Goal: Register for event/course

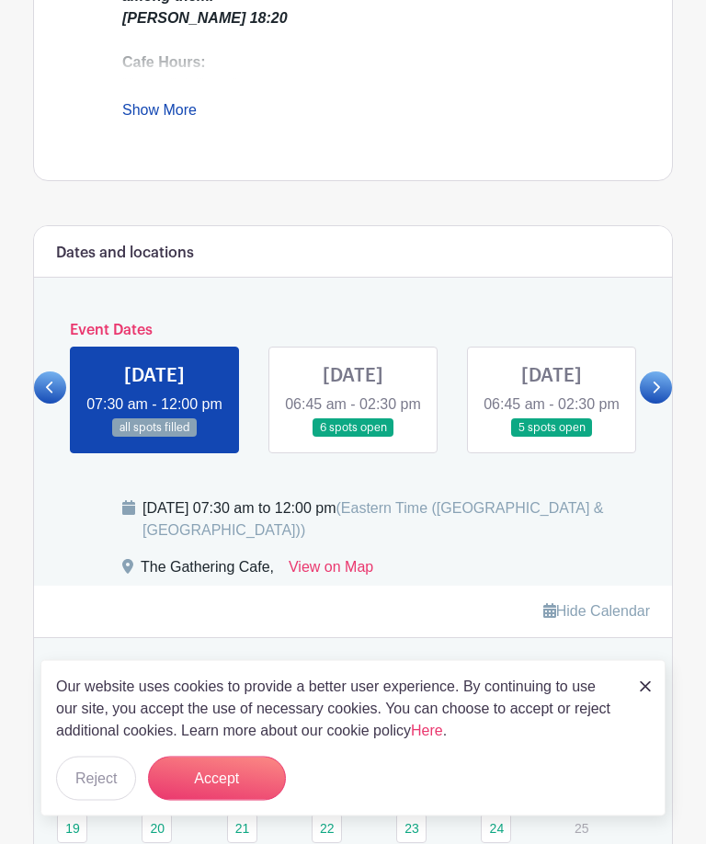
scroll to position [812, 0]
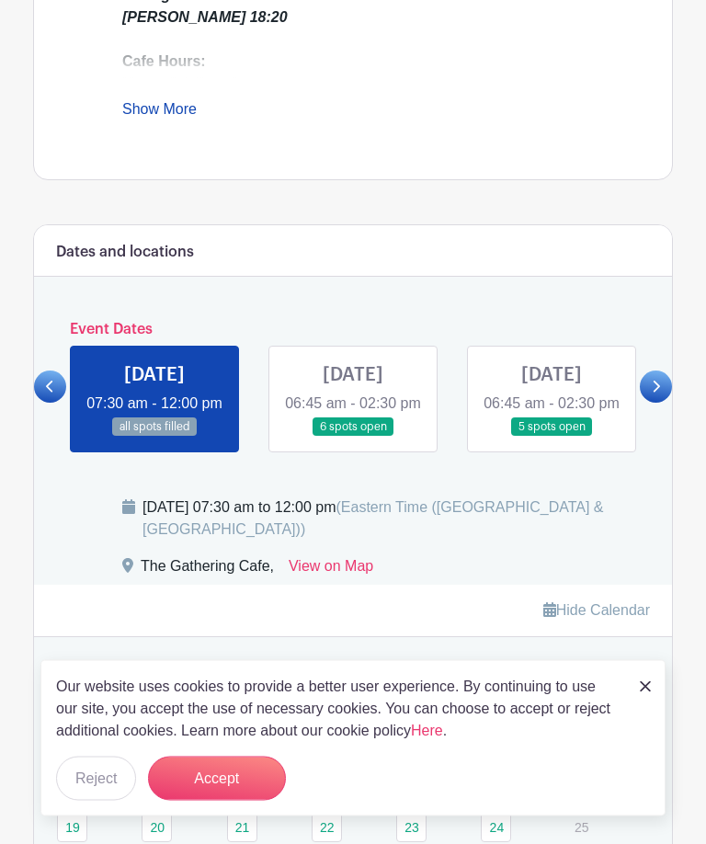
click at [353, 438] on link at bounding box center [353, 438] width 0 height 0
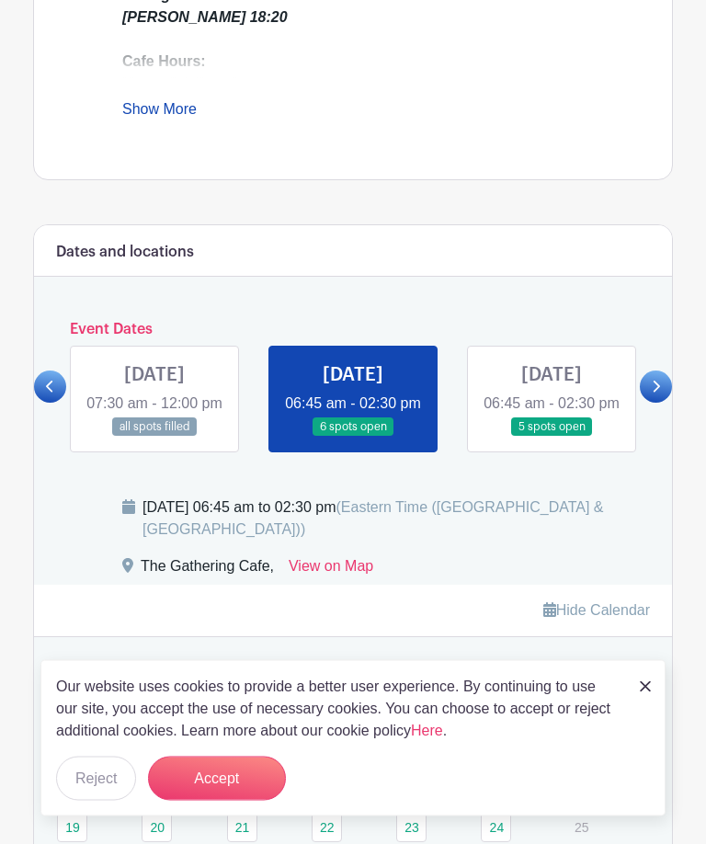
scroll to position [813, 0]
click at [353, 437] on link at bounding box center [353, 437] width 0 height 0
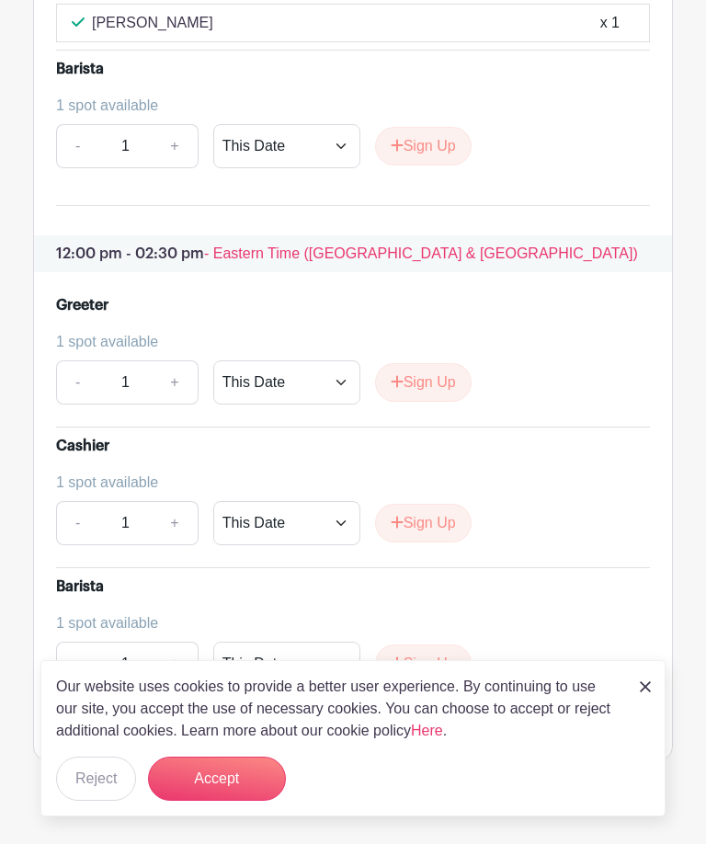
scroll to position [2758, 0]
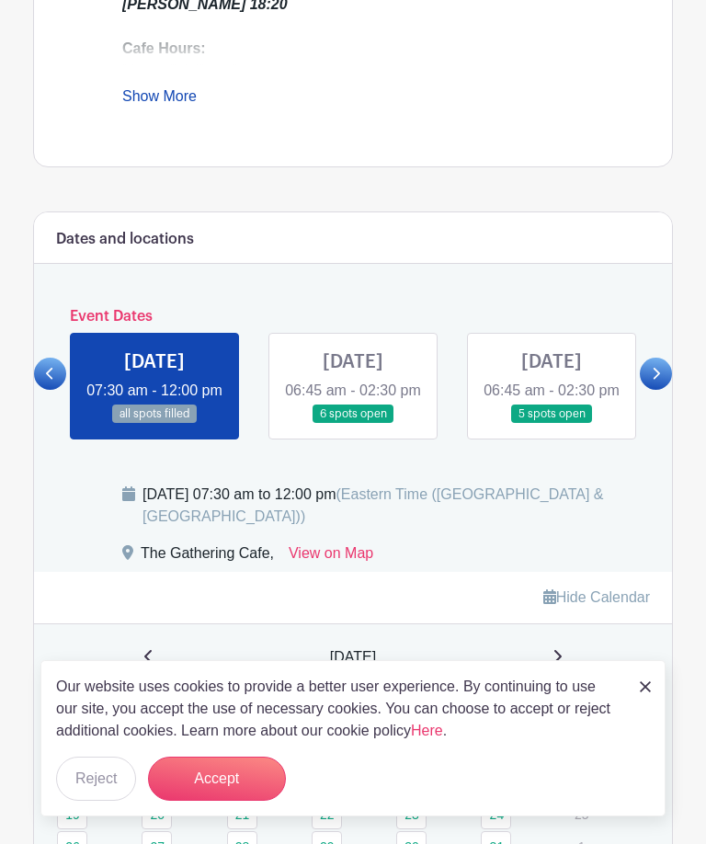
scroll to position [813, 0]
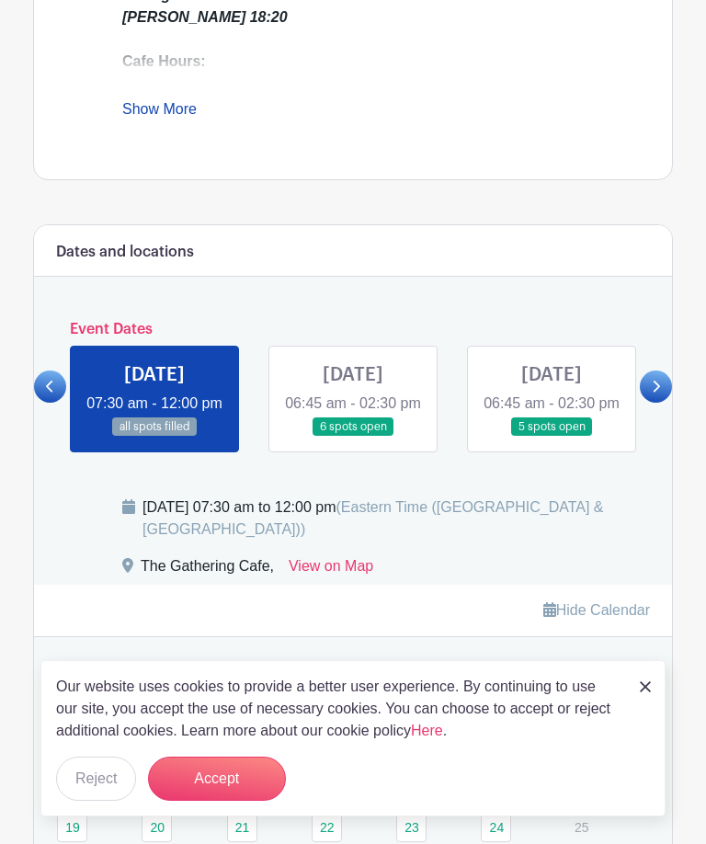
click at [552, 437] on link at bounding box center [552, 437] width 0 height 0
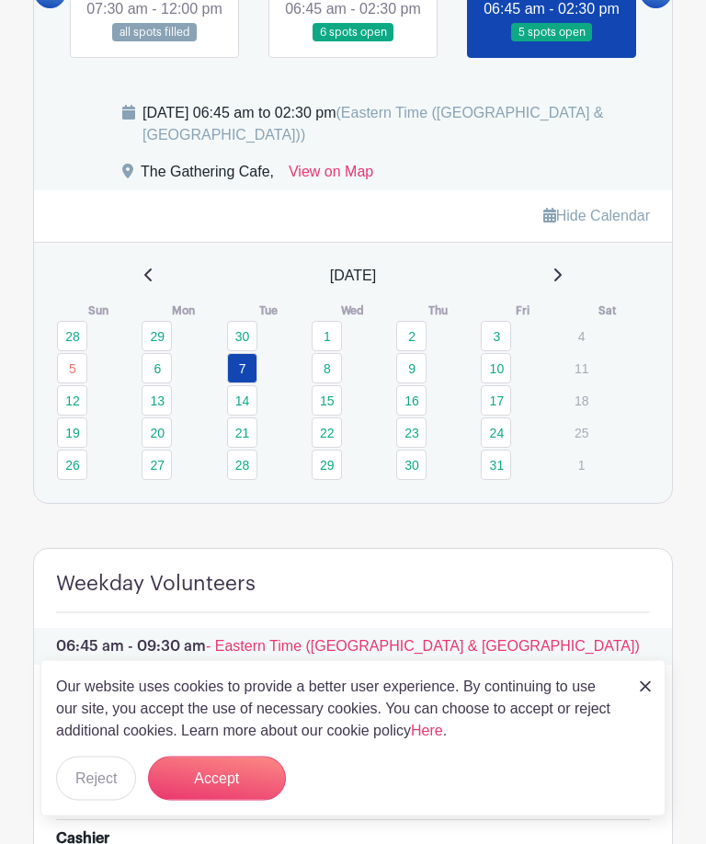
scroll to position [1208, 0]
click at [327, 384] on link "8" at bounding box center [327, 368] width 30 height 30
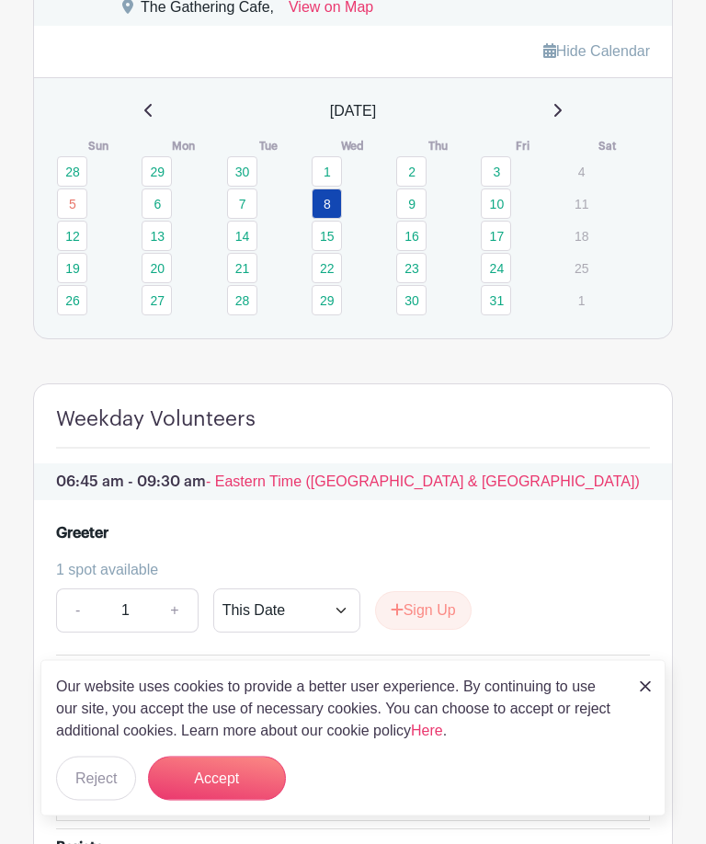
scroll to position [1372, 0]
click at [415, 219] on link "9" at bounding box center [411, 204] width 30 height 30
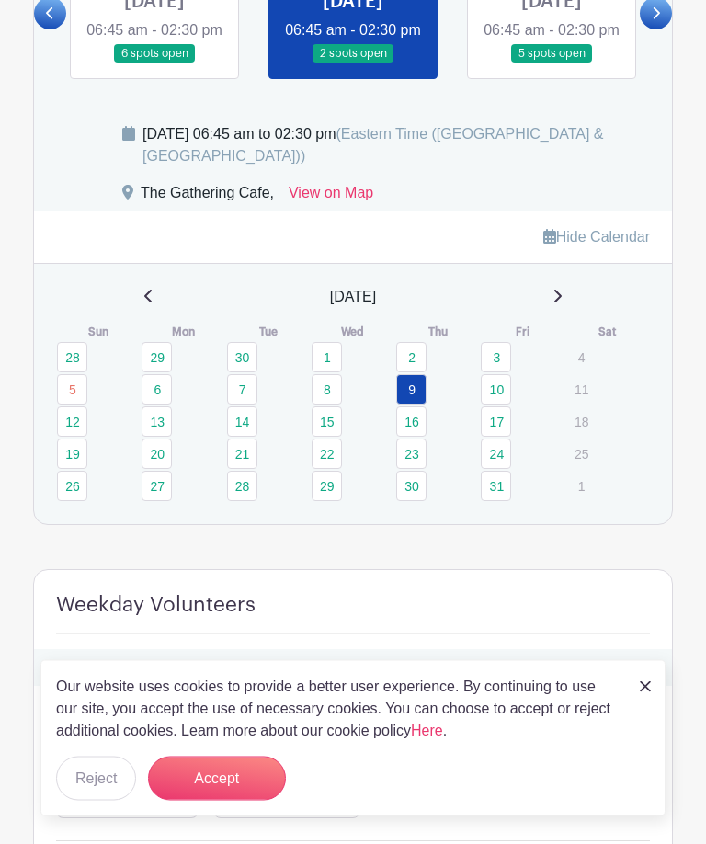
scroll to position [1187, 0]
click at [499, 405] on link "10" at bounding box center [496, 389] width 30 height 30
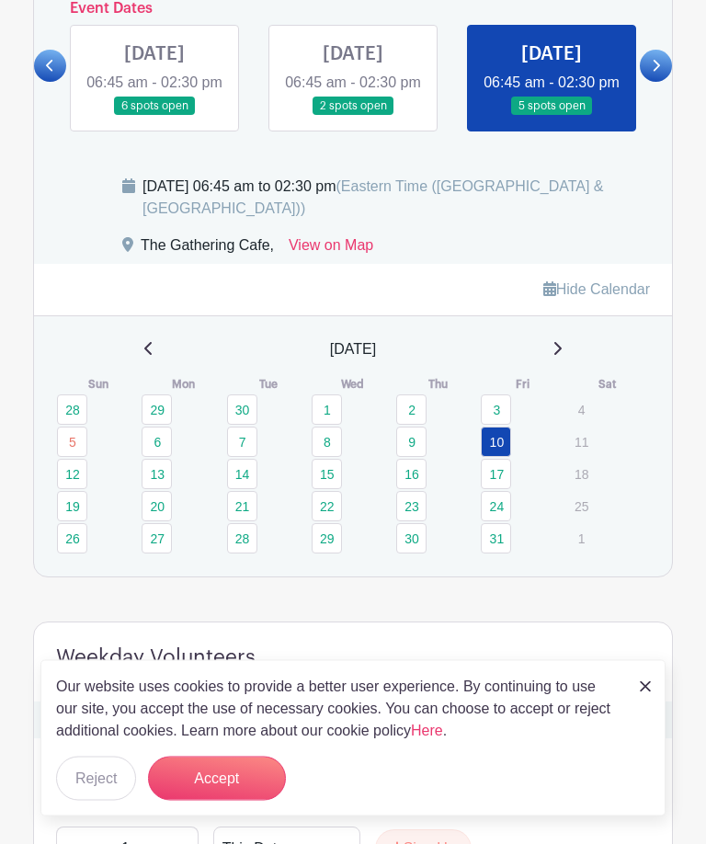
scroll to position [1134, 0]
click at [157, 554] on link "27" at bounding box center [157, 538] width 30 height 30
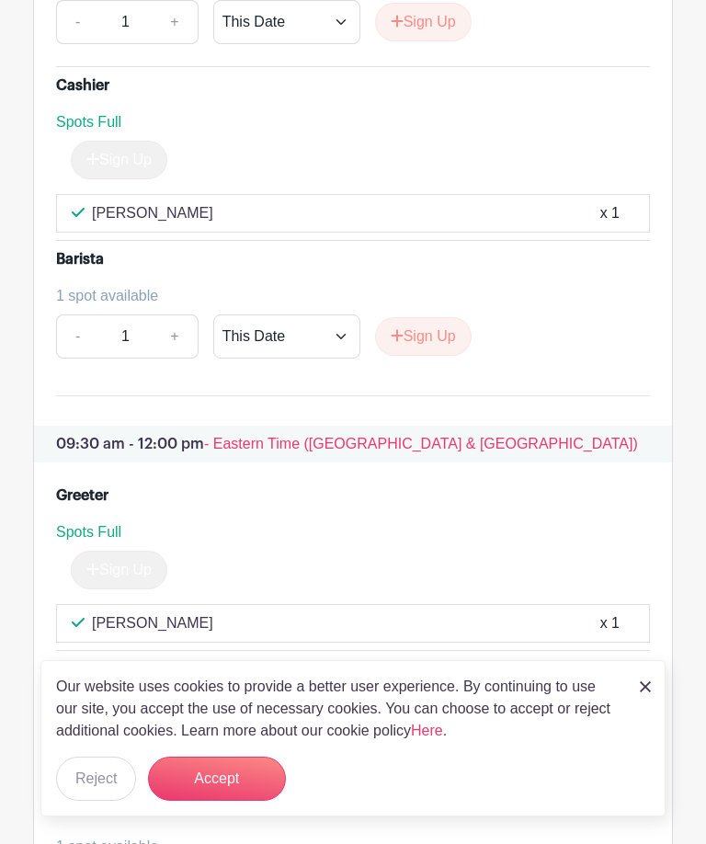
scroll to position [1958, 0]
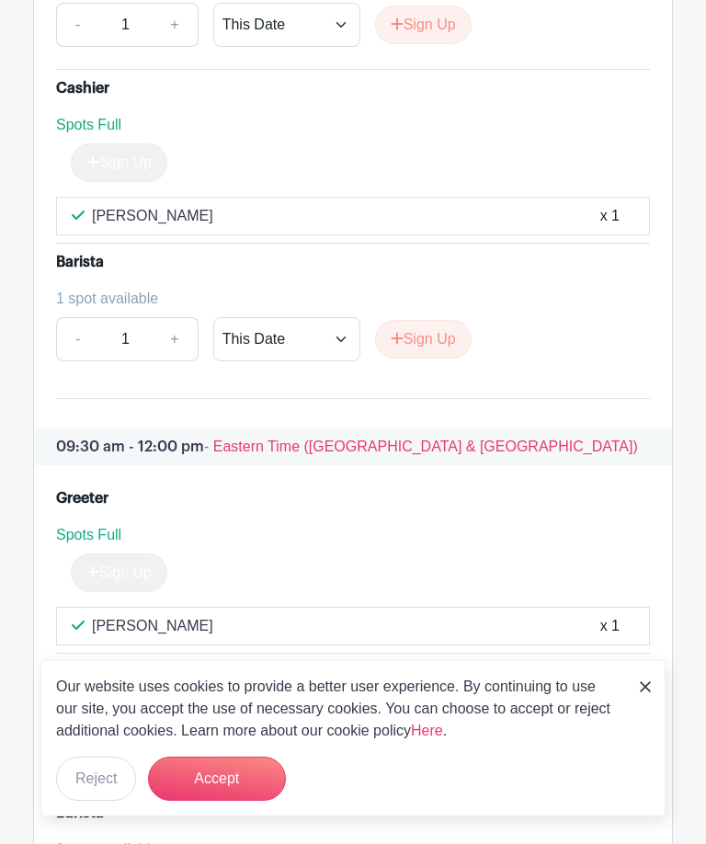
click at [434, 359] on button "Sign Up" at bounding box center [423, 339] width 97 height 39
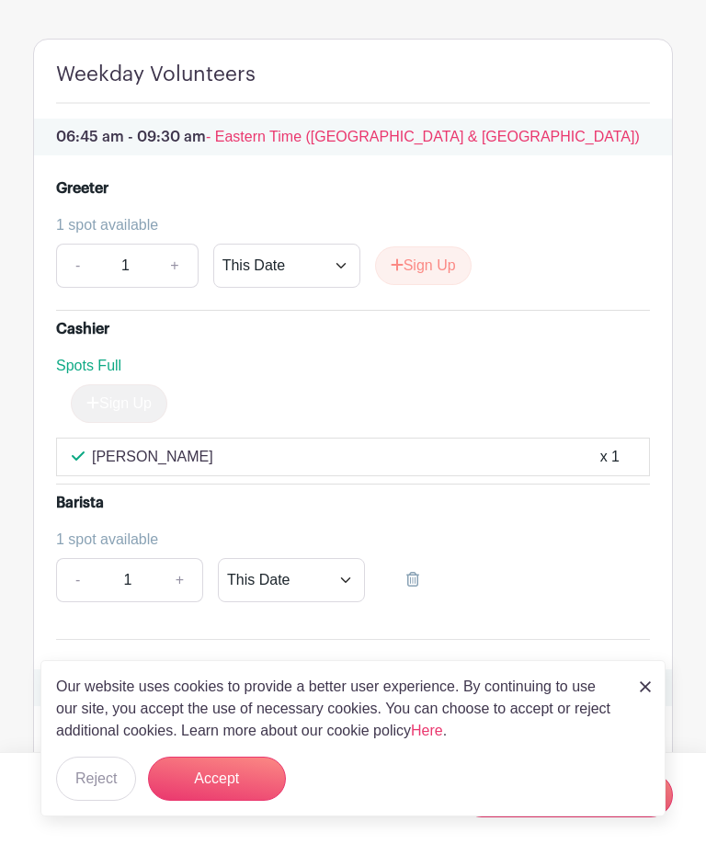
scroll to position [1732, 0]
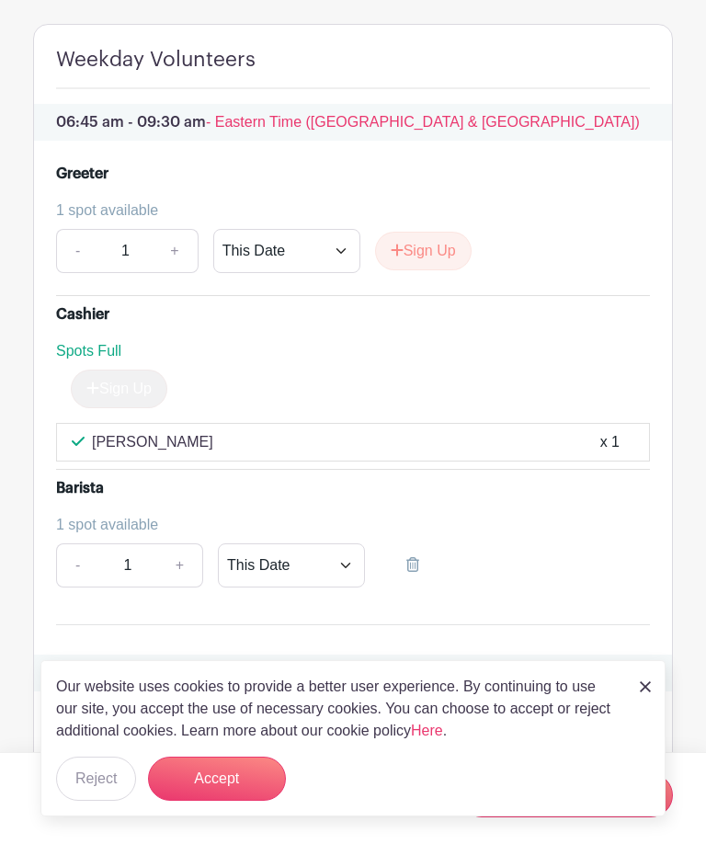
click at [223, 801] on button "Accept" at bounding box center [217, 779] width 138 height 44
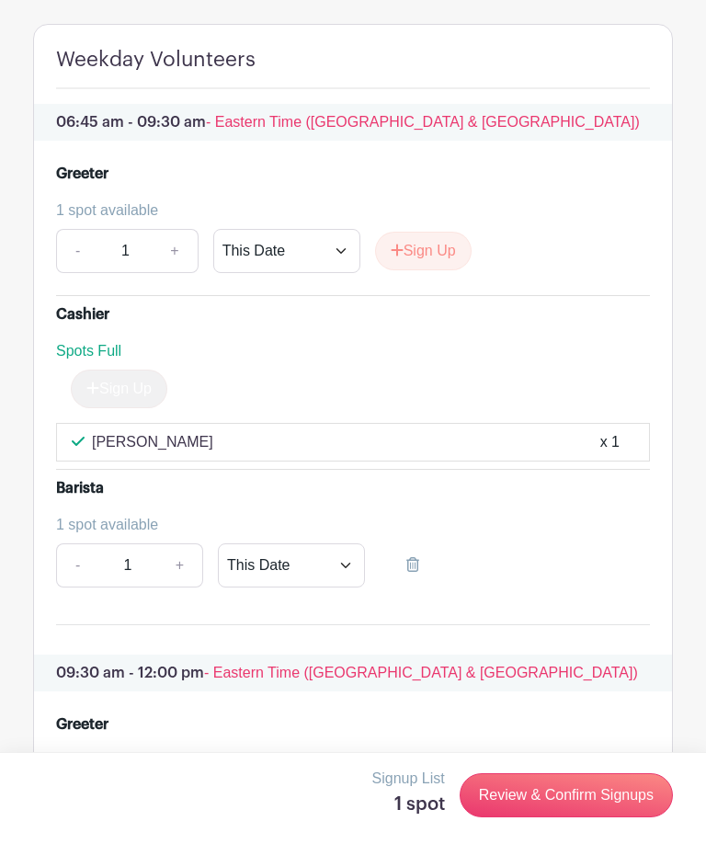
click at [566, 818] on link "Review & Confirm Signups" at bounding box center [566, 796] width 213 height 44
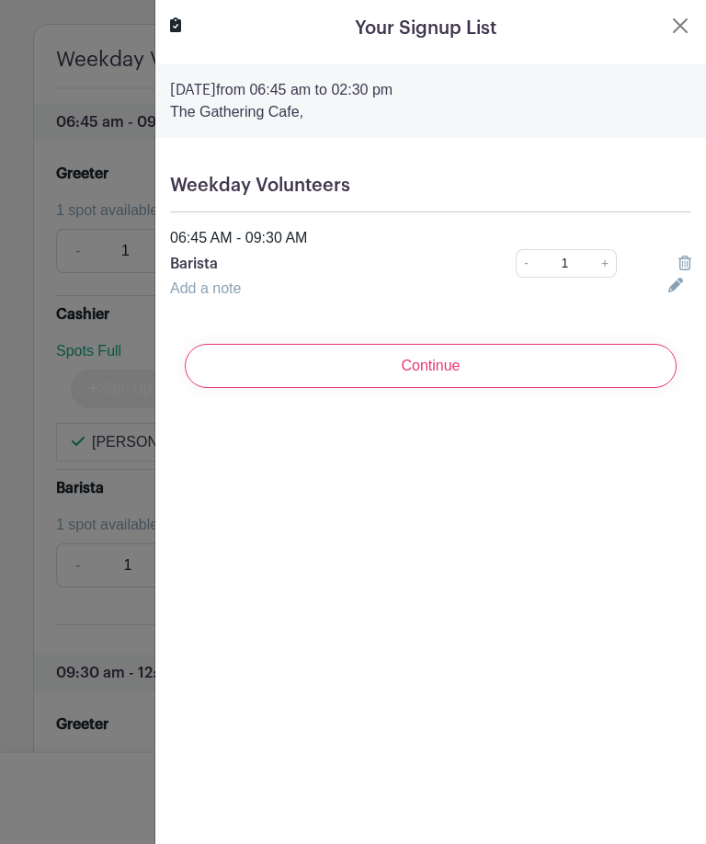
click at [439, 381] on input "Continue" at bounding box center [431, 366] width 492 height 44
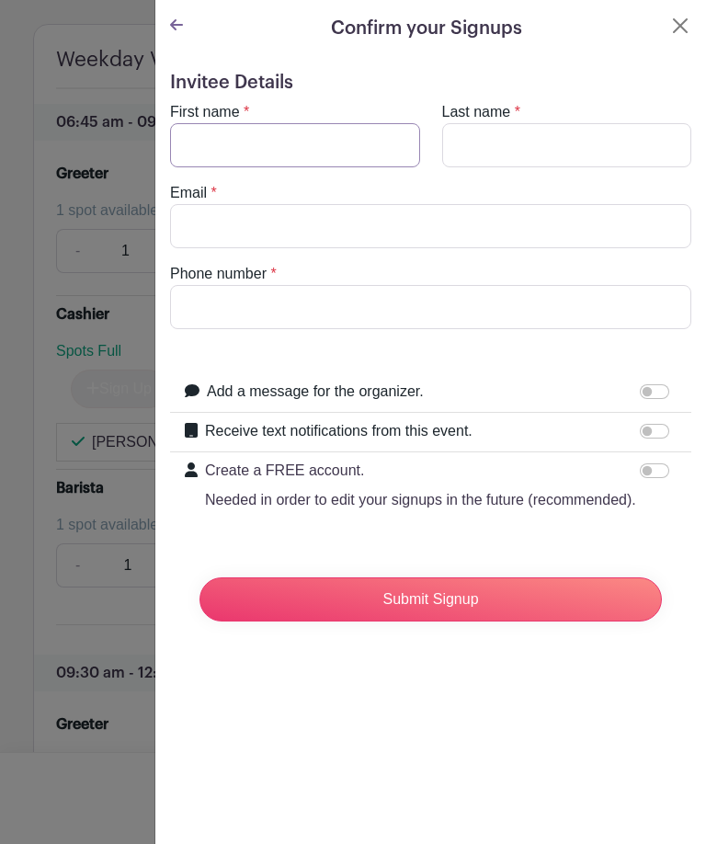
click at [259, 146] on input "First name" at bounding box center [295, 145] width 250 height 44
type input "[PERSON_NAME]"
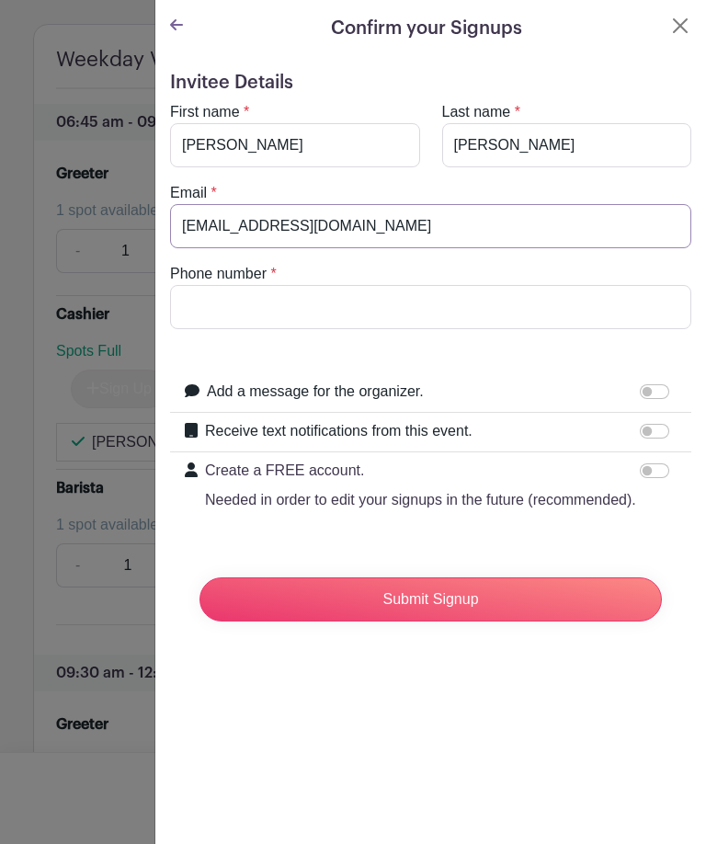
type input "[EMAIL_ADDRESS][DOMAIN_NAME]"
click at [210, 314] on input "Phone number" at bounding box center [431, 307] width 522 height 44
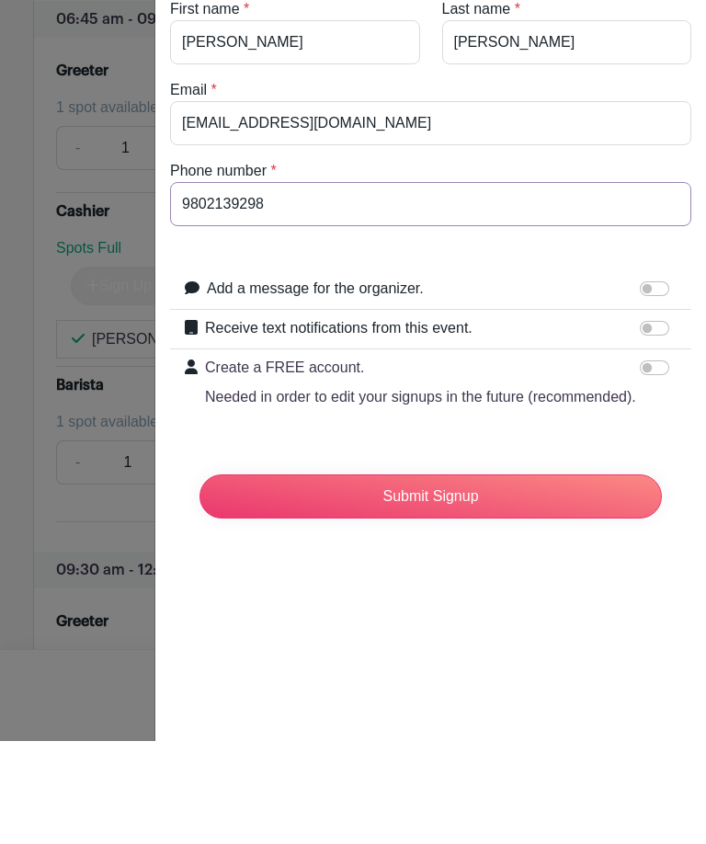
type input "9802139298"
click at [418, 578] on input "Submit Signup" at bounding box center [431, 600] width 463 height 44
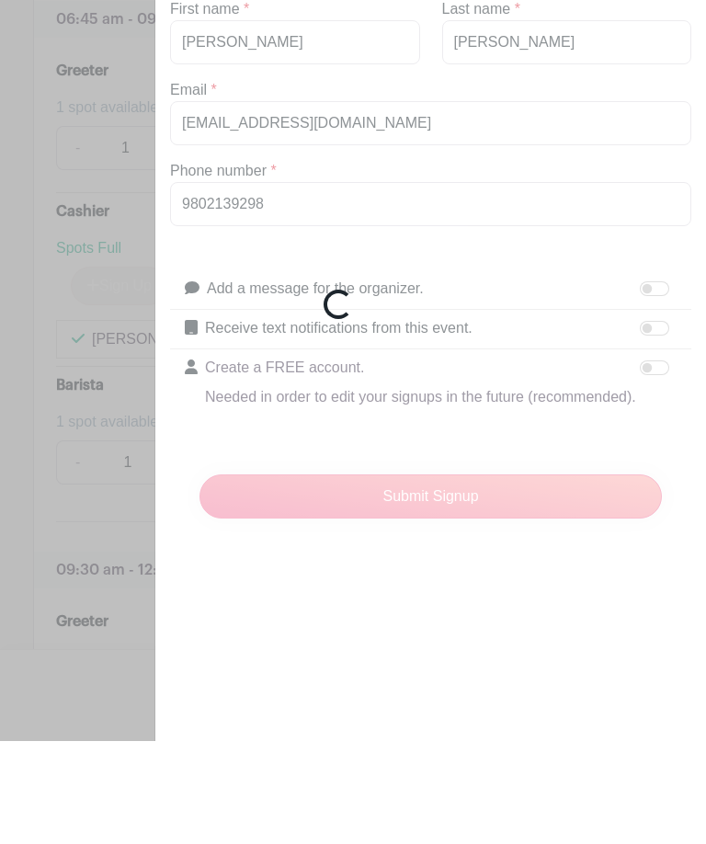
scroll to position [1835, 0]
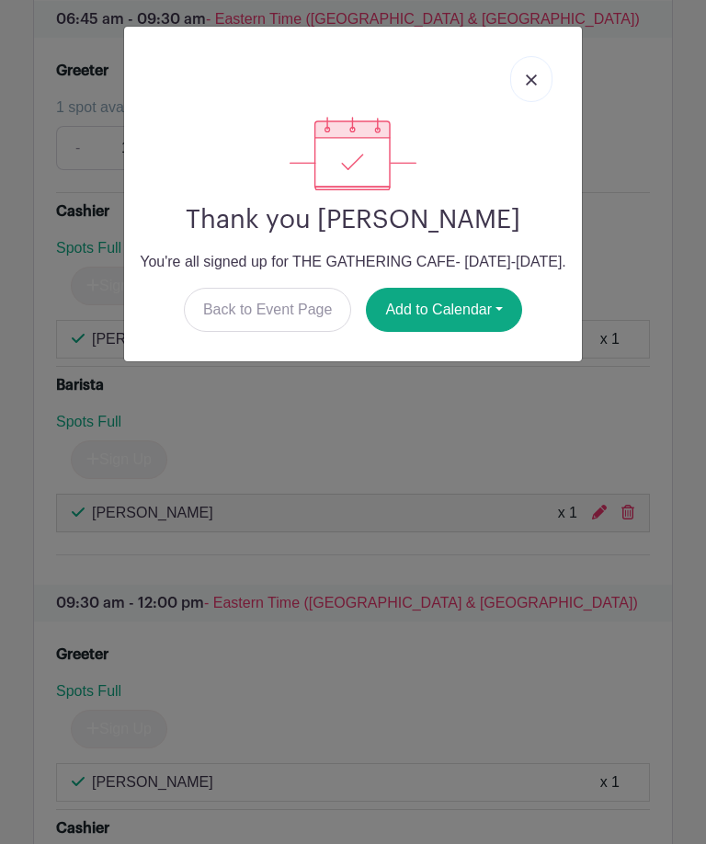
click at [535, 76] on img at bounding box center [531, 80] width 11 height 11
